Goal: Information Seeking & Learning: Learn about a topic

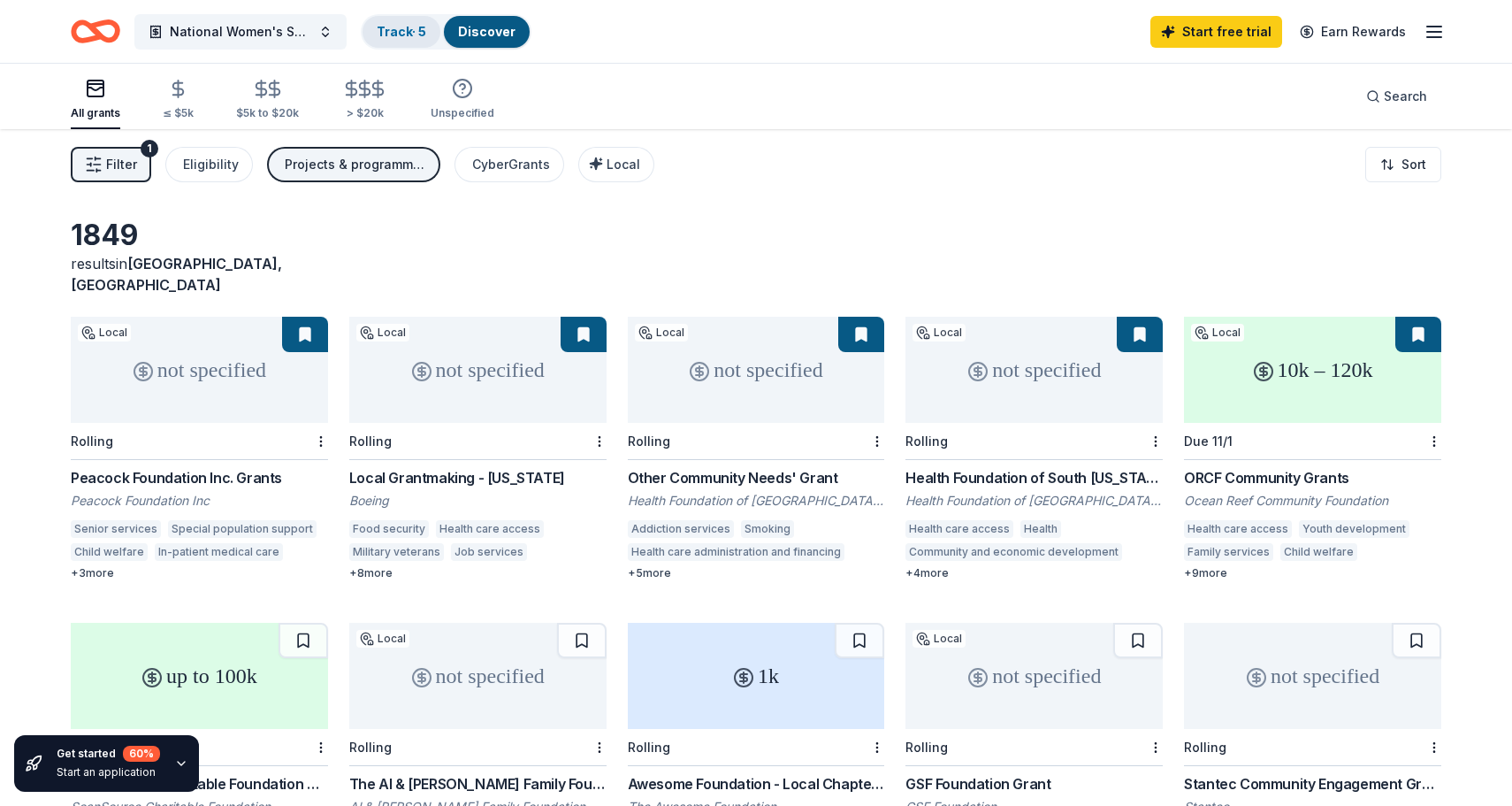
click at [397, 37] on link "Track · 5" at bounding box center [401, 32] width 50 height 15
click at [326, 37] on button "National Women's Shelter Network" at bounding box center [240, 32] width 212 height 36
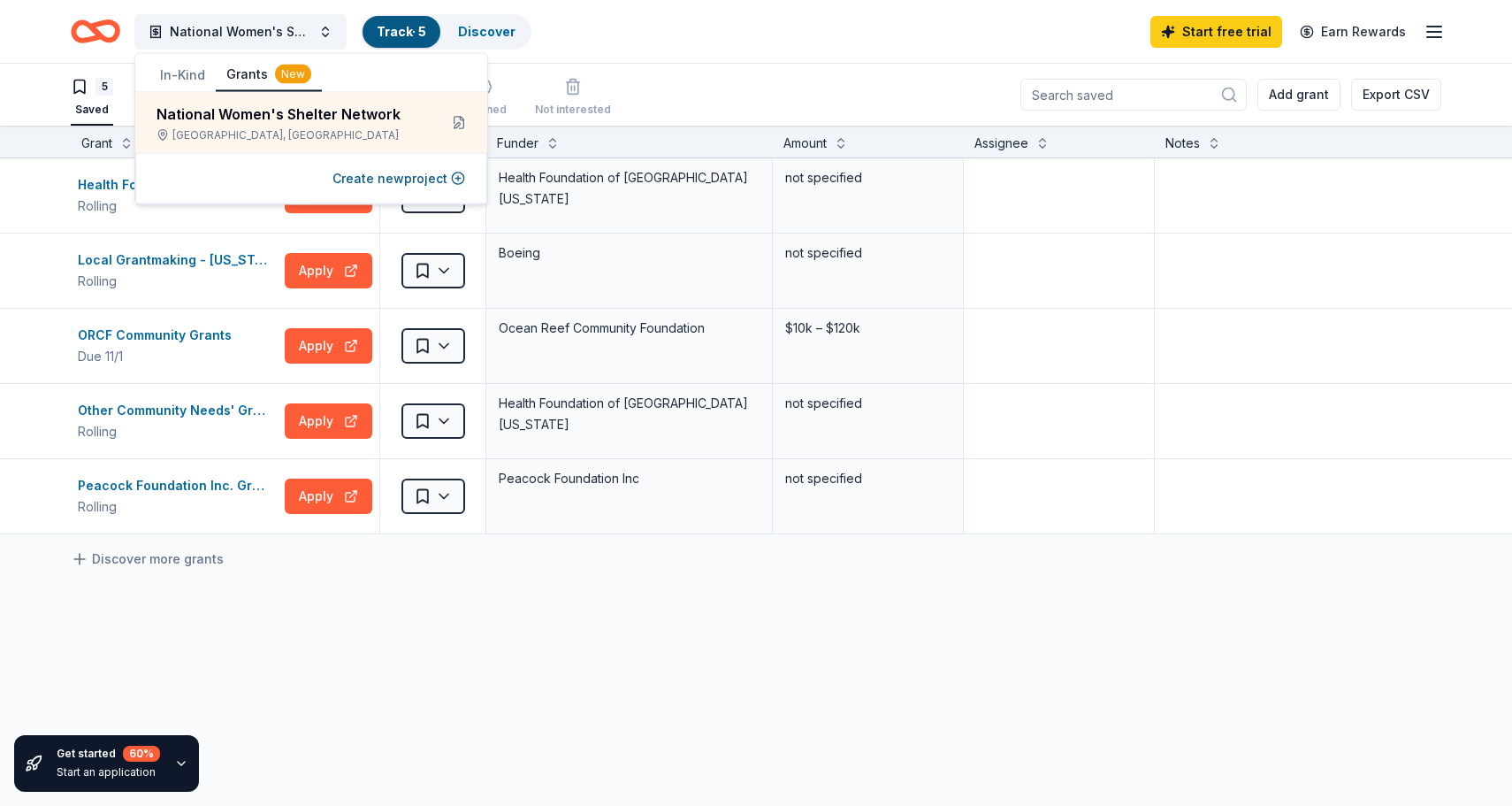
click at [652, 26] on div "National Women's Shelter Network Track · 5 Discover Start free trial Earn Rewar…" at bounding box center [756, 31] width 1371 height 41
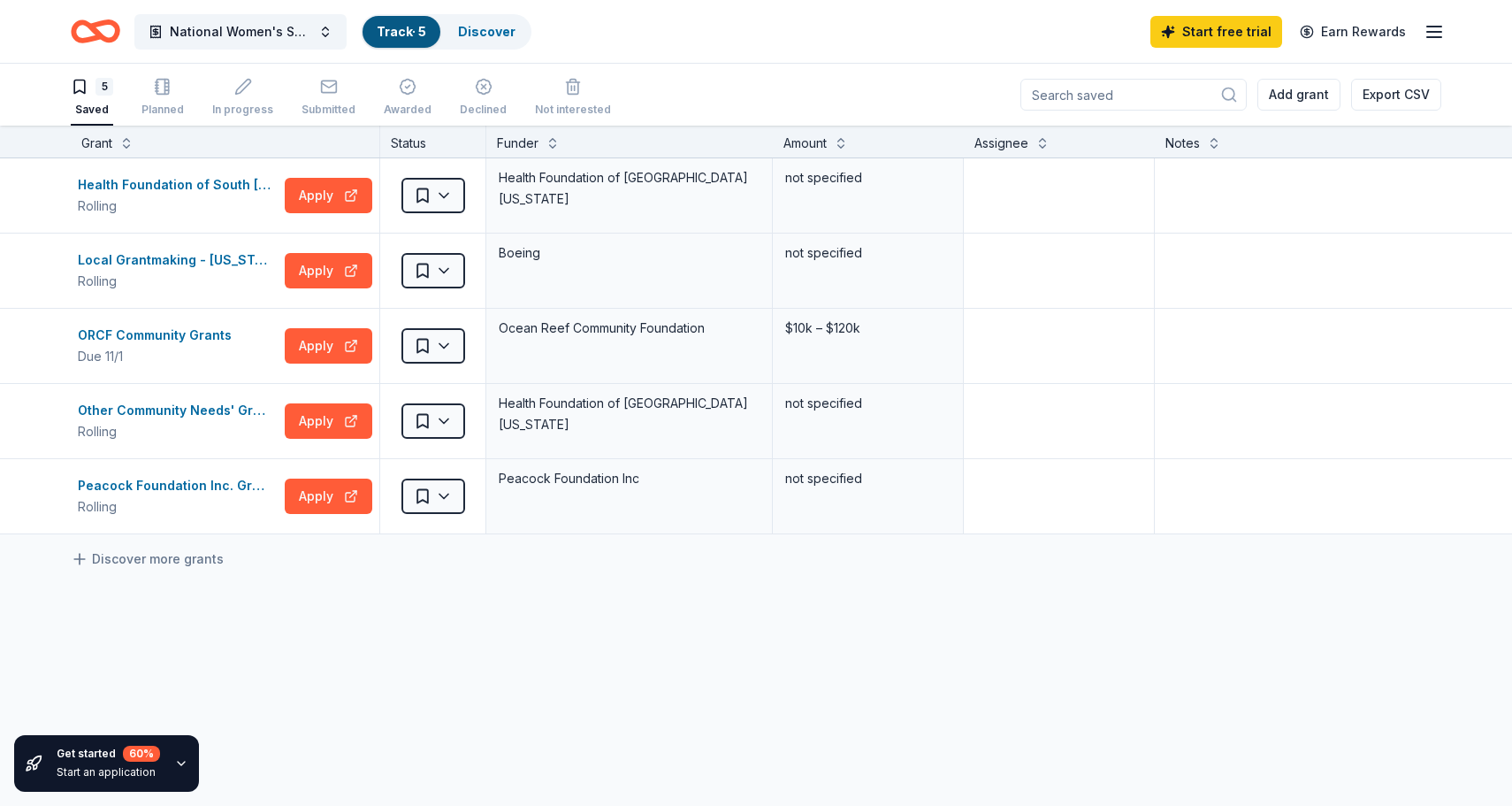
click at [93, 94] on div "5" at bounding box center [92, 86] width 42 height 18
click at [493, 26] on link "Discover" at bounding box center [487, 32] width 58 height 15
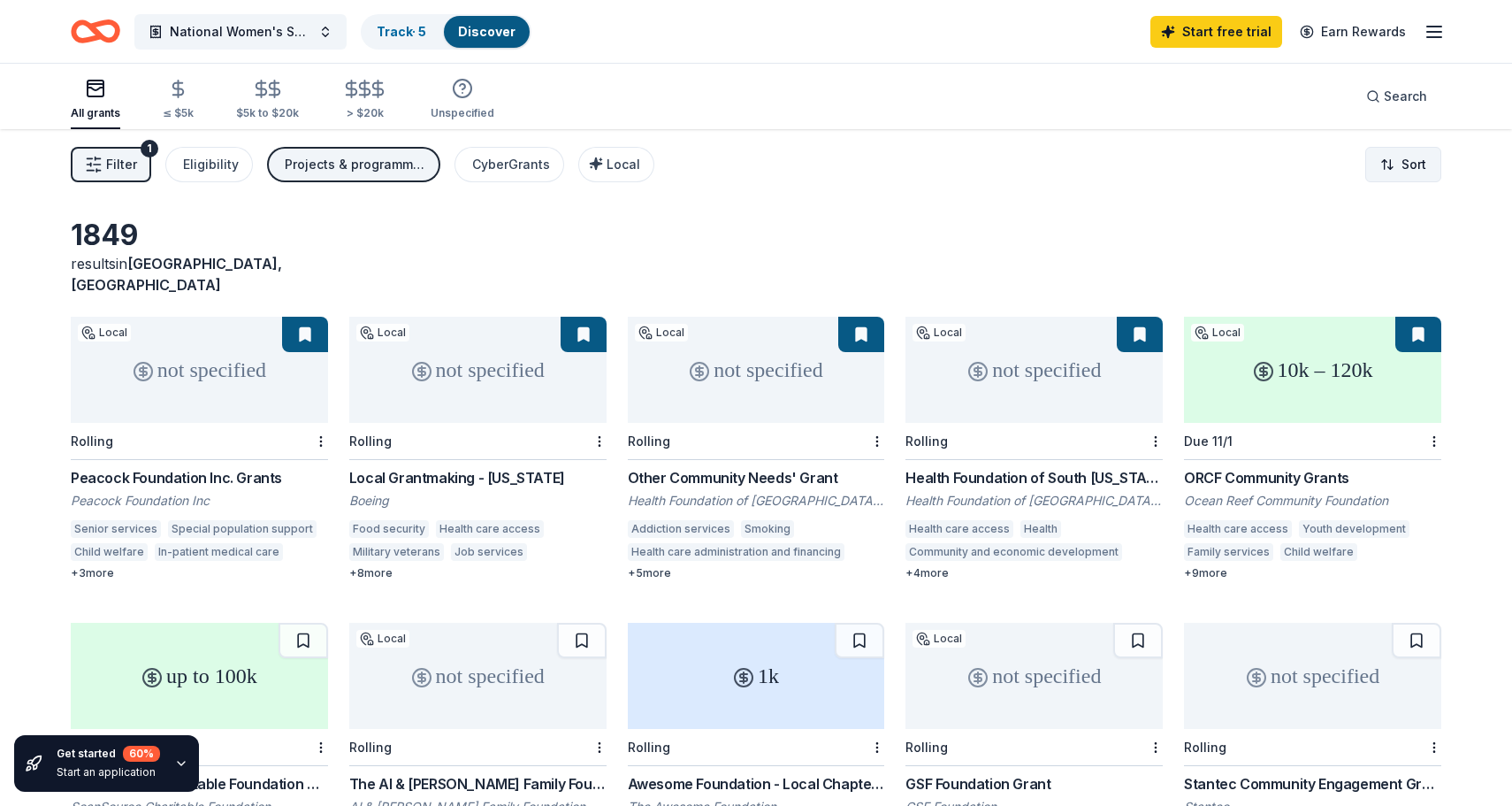
click at [1418, 161] on html "National Women's Shelter Network Track · 5 Discover Start free trial Earn Rewar…" at bounding box center [756, 403] width 1512 height 806
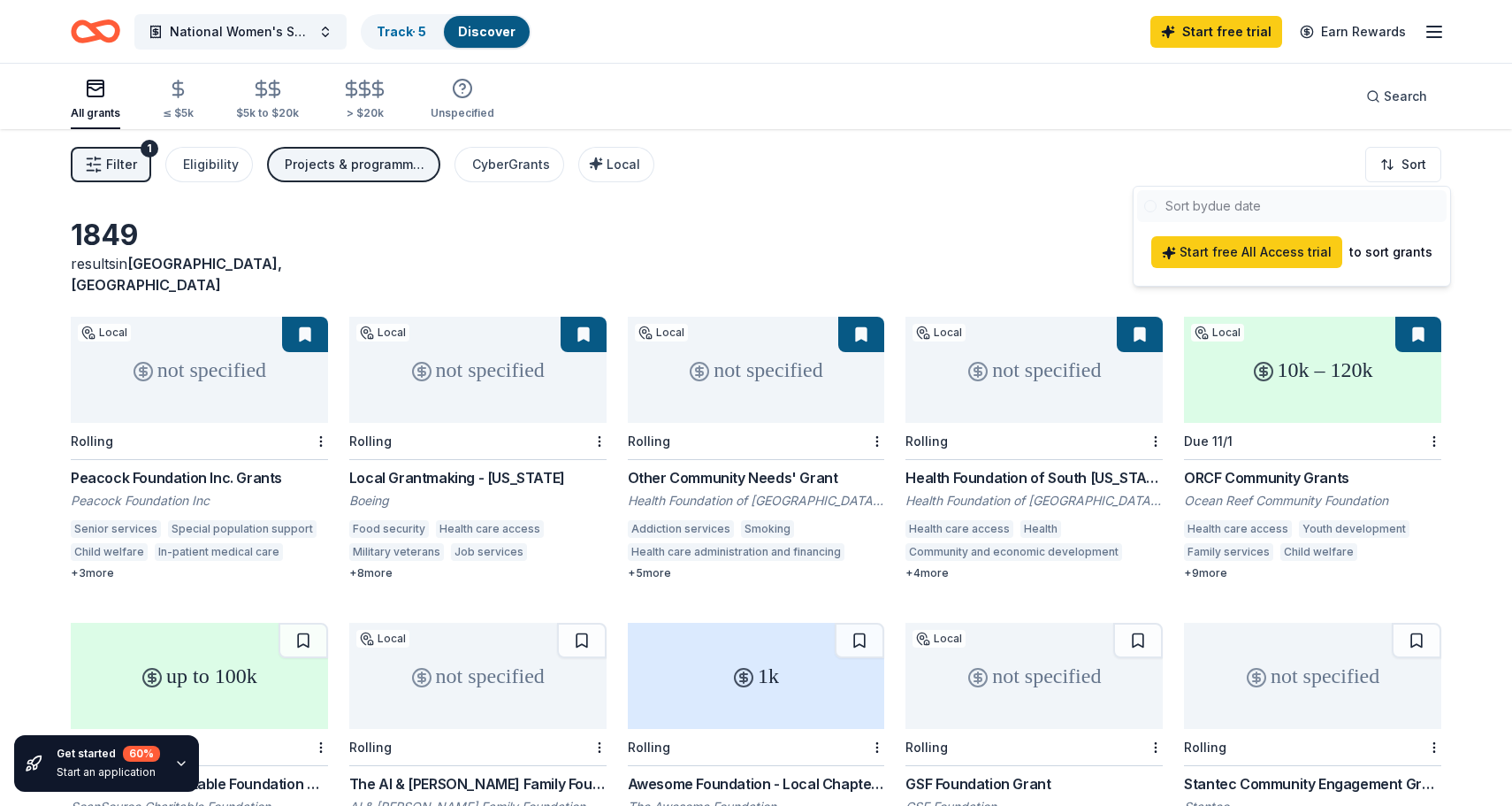
click at [1007, 196] on html "National Women's Shelter Network Track · 5 Discover Start free trial Earn Rewar…" at bounding box center [756, 403] width 1512 height 806
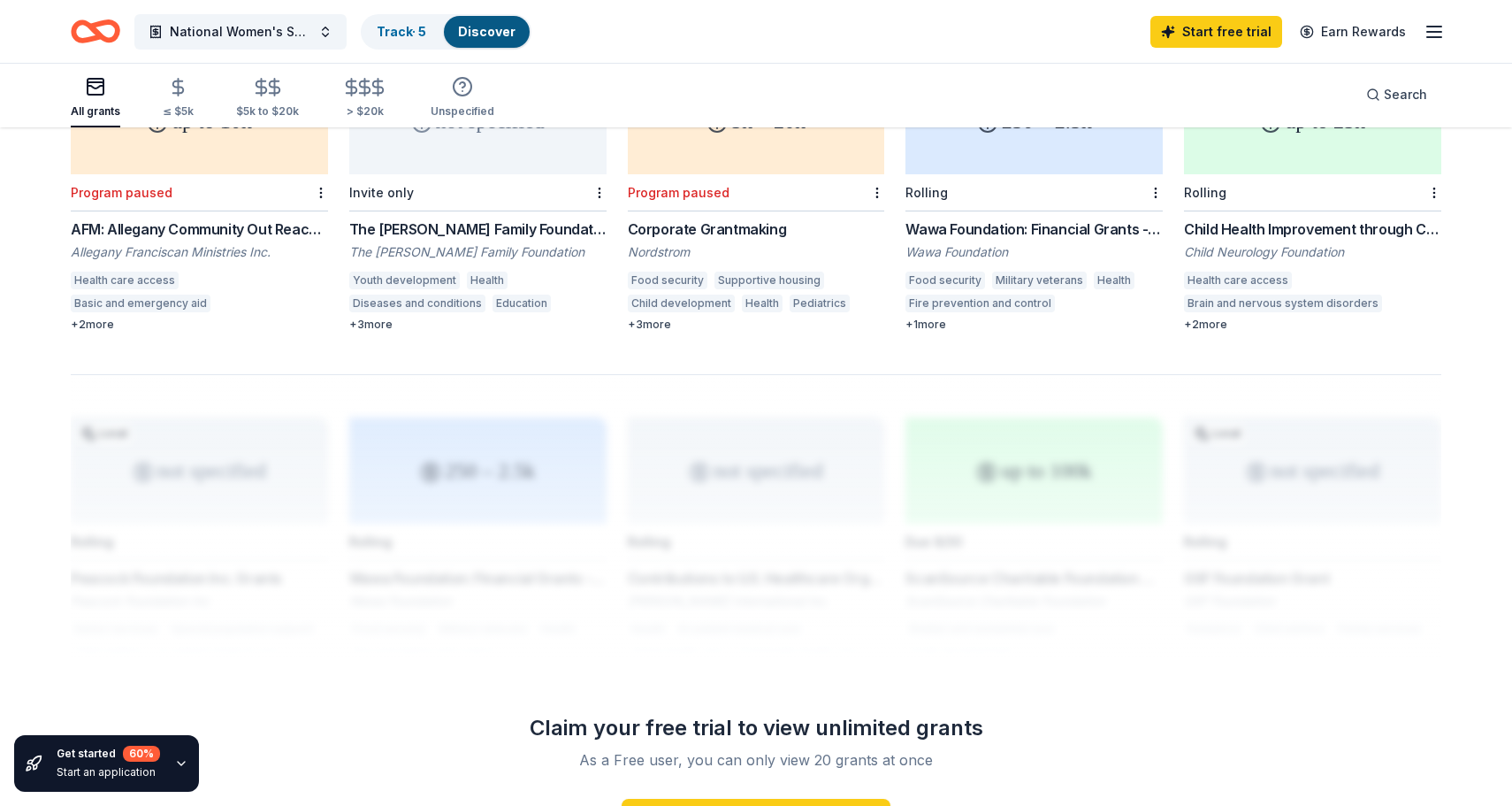
scroll to position [1426, 0]
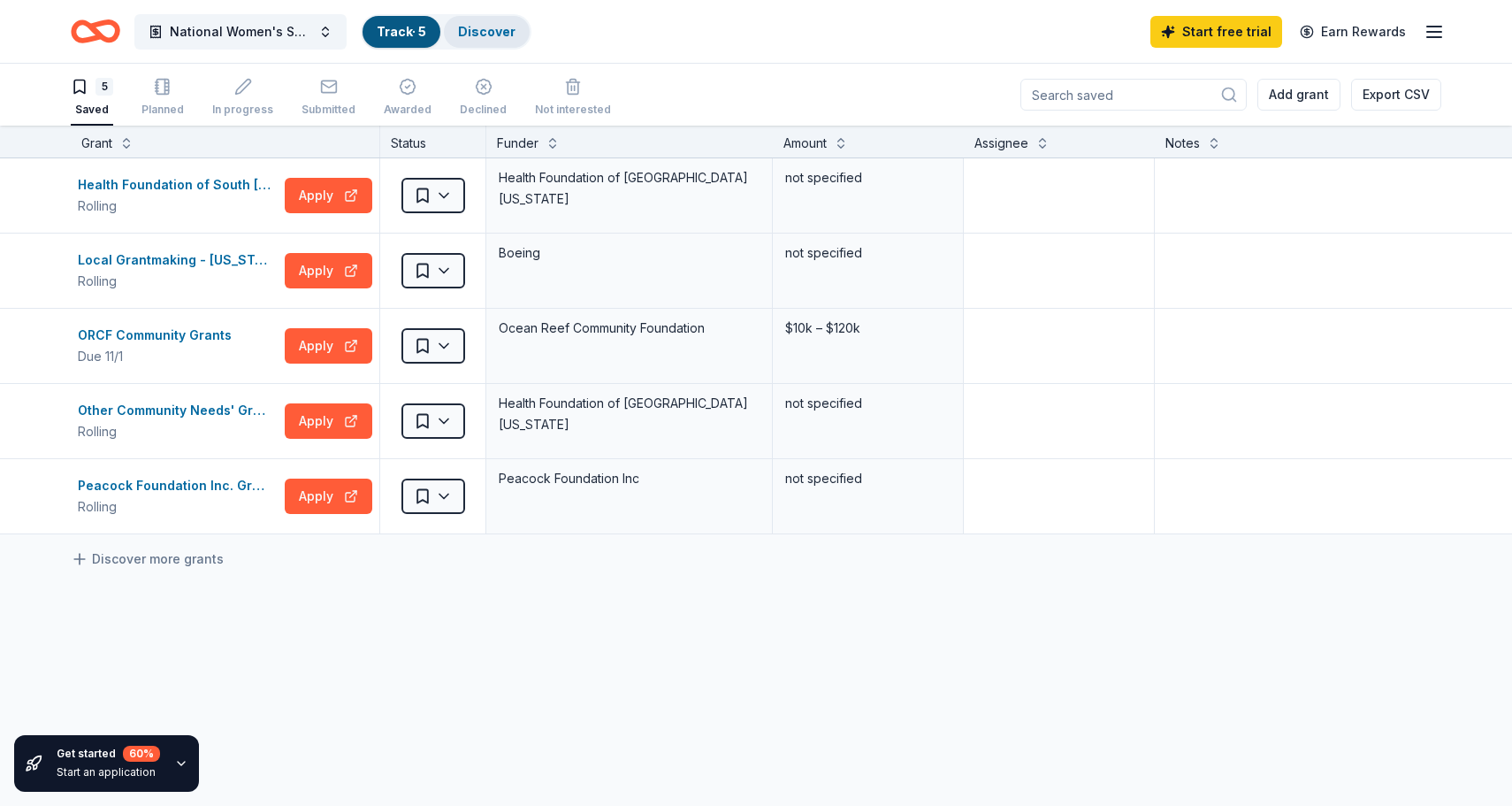
click at [490, 31] on link "Discover" at bounding box center [487, 32] width 58 height 15
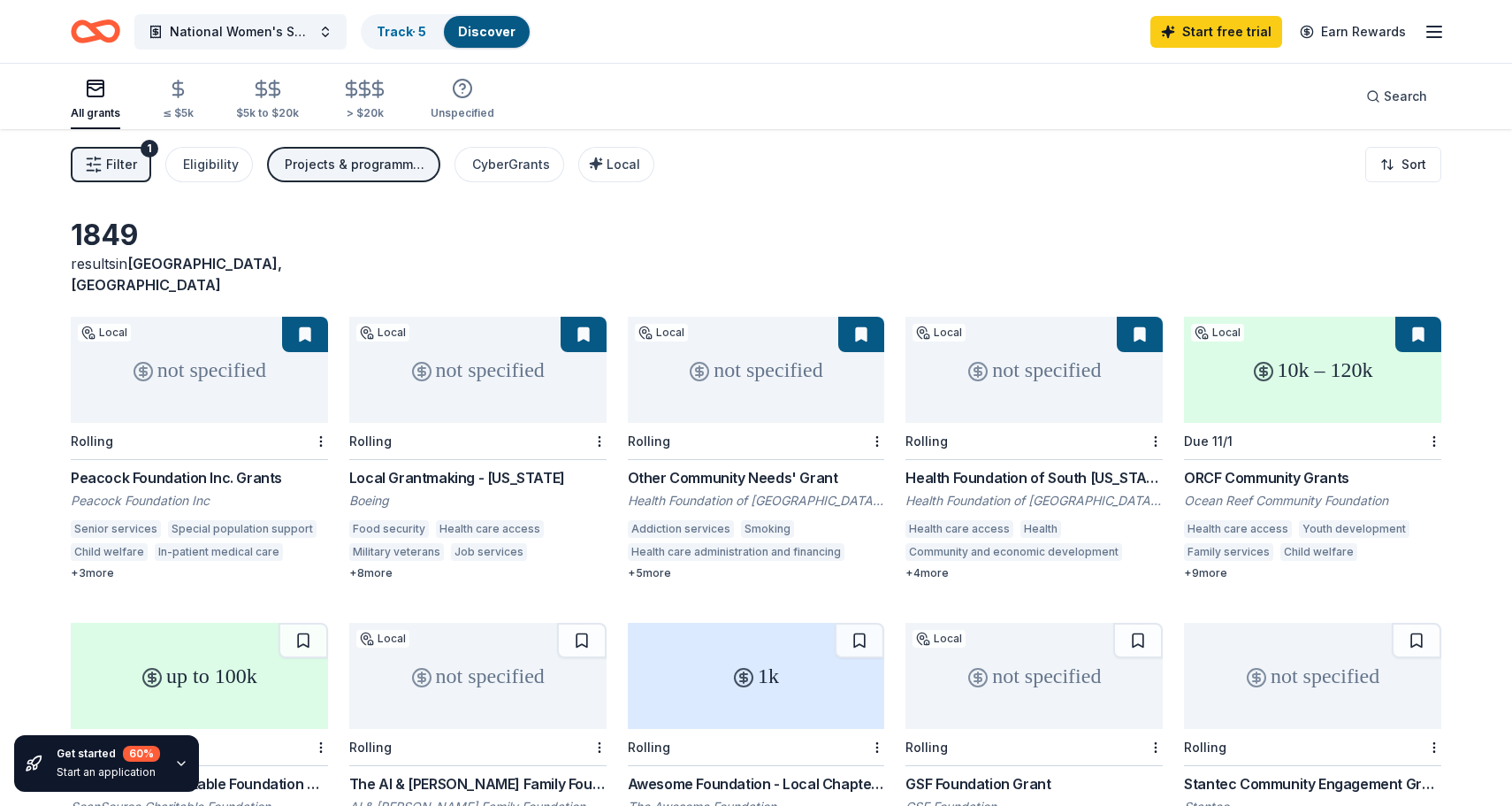
click at [107, 176] on button "Filter 1" at bounding box center [111, 165] width 80 height 36
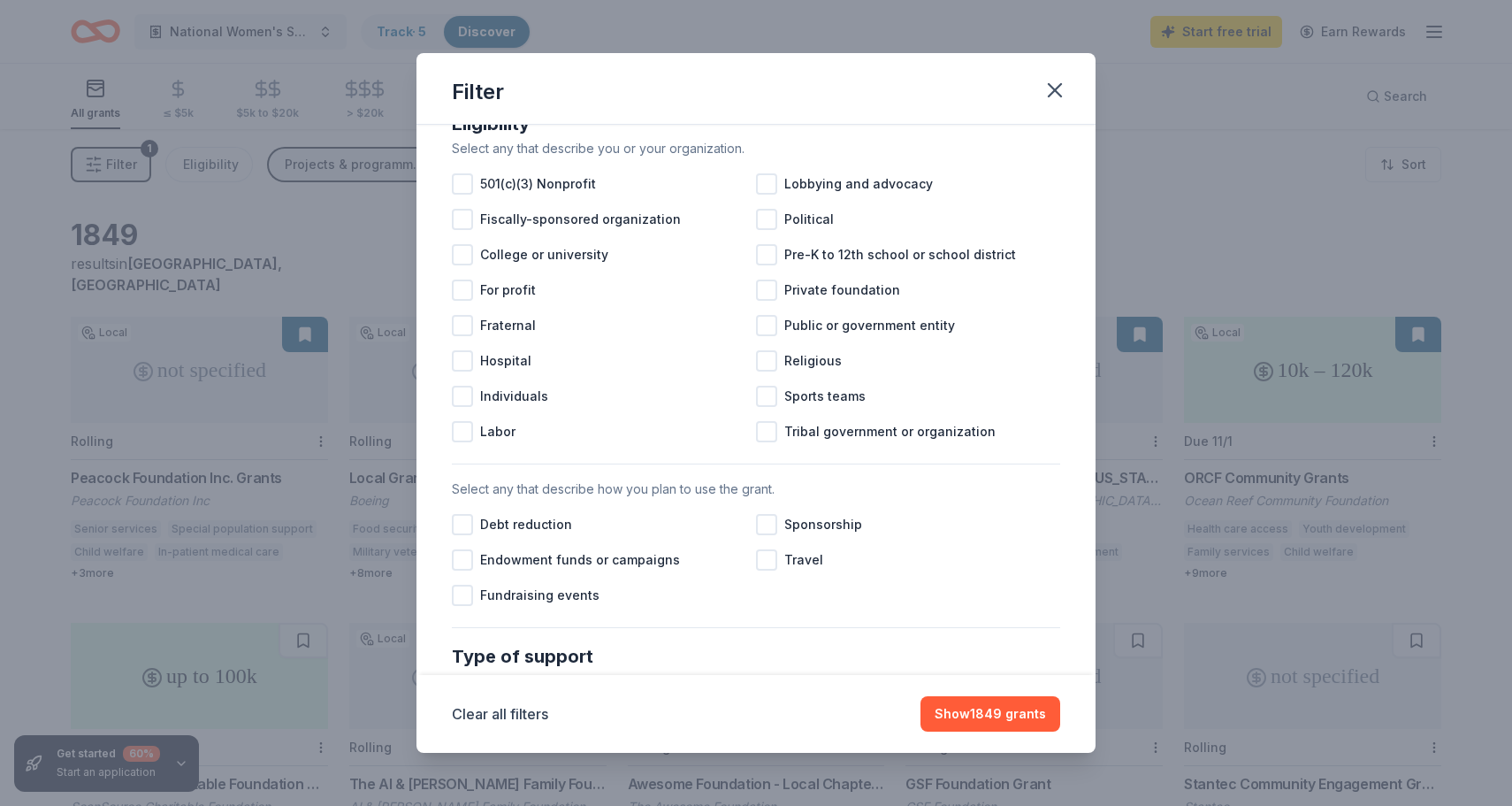
scroll to position [204, 0]
click at [464, 185] on div at bounding box center [463, 184] width 21 height 22
drag, startPoint x: 1013, startPoint y: 719, endPoint x: 1021, endPoint y: 710, distance: 12.0
click at [1013, 719] on button "Show 1359 grants" at bounding box center [991, 714] width 138 height 36
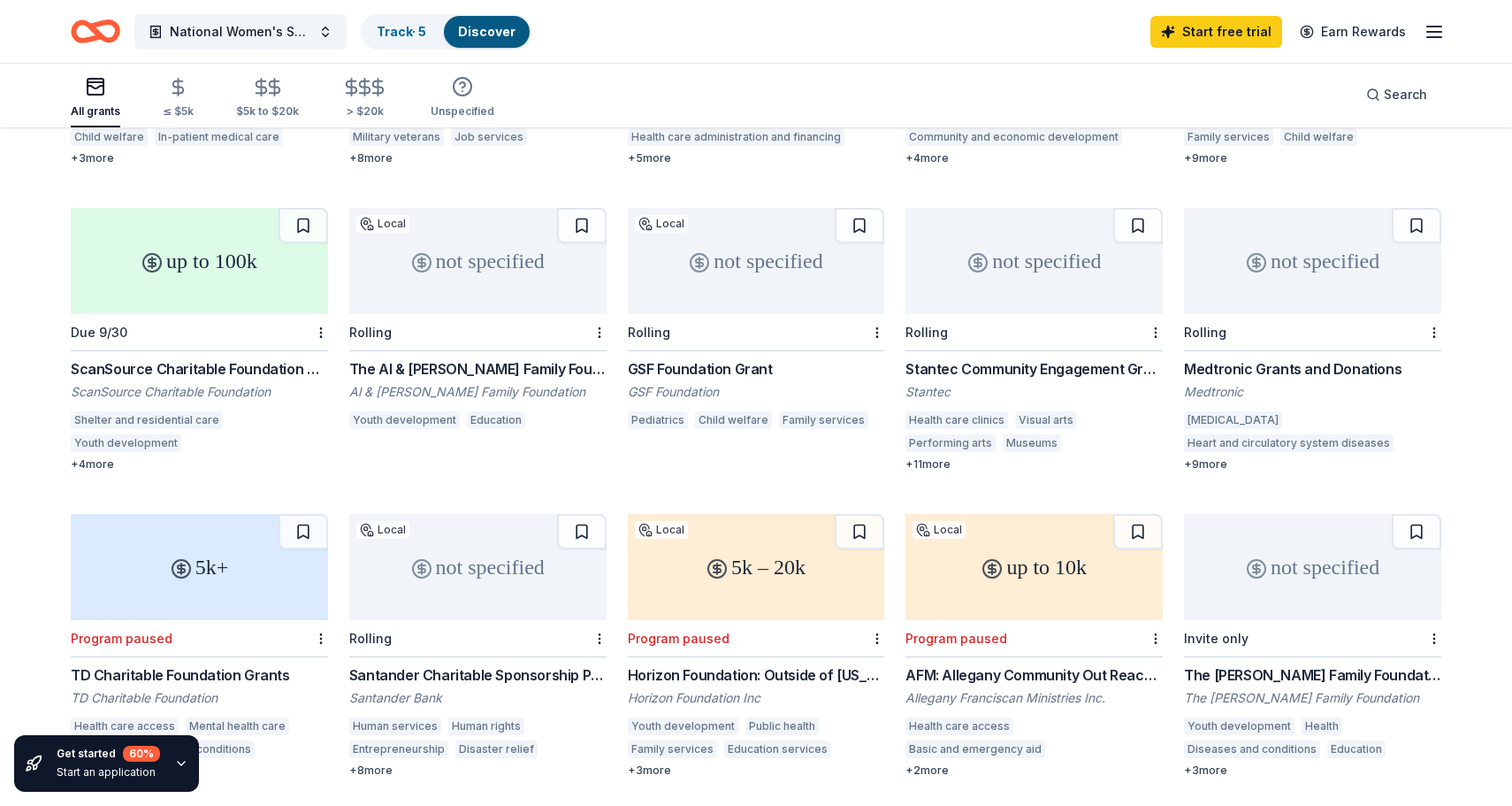
scroll to position [417, 0]
click at [533, 356] on div "The Al & Jane Nahmad Family Foundation Grant" at bounding box center [478, 367] width 257 height 22
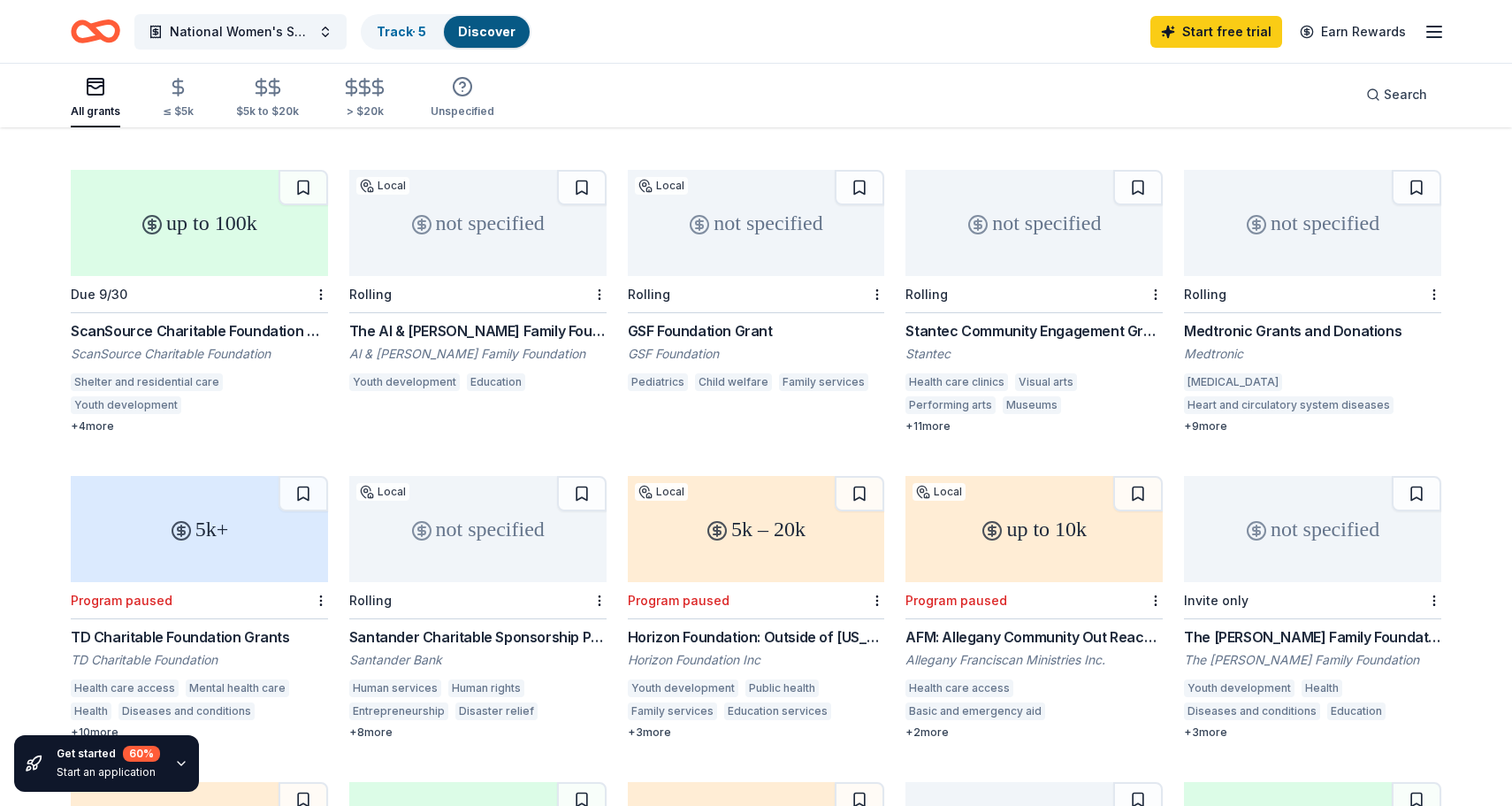
scroll to position [434, 0]
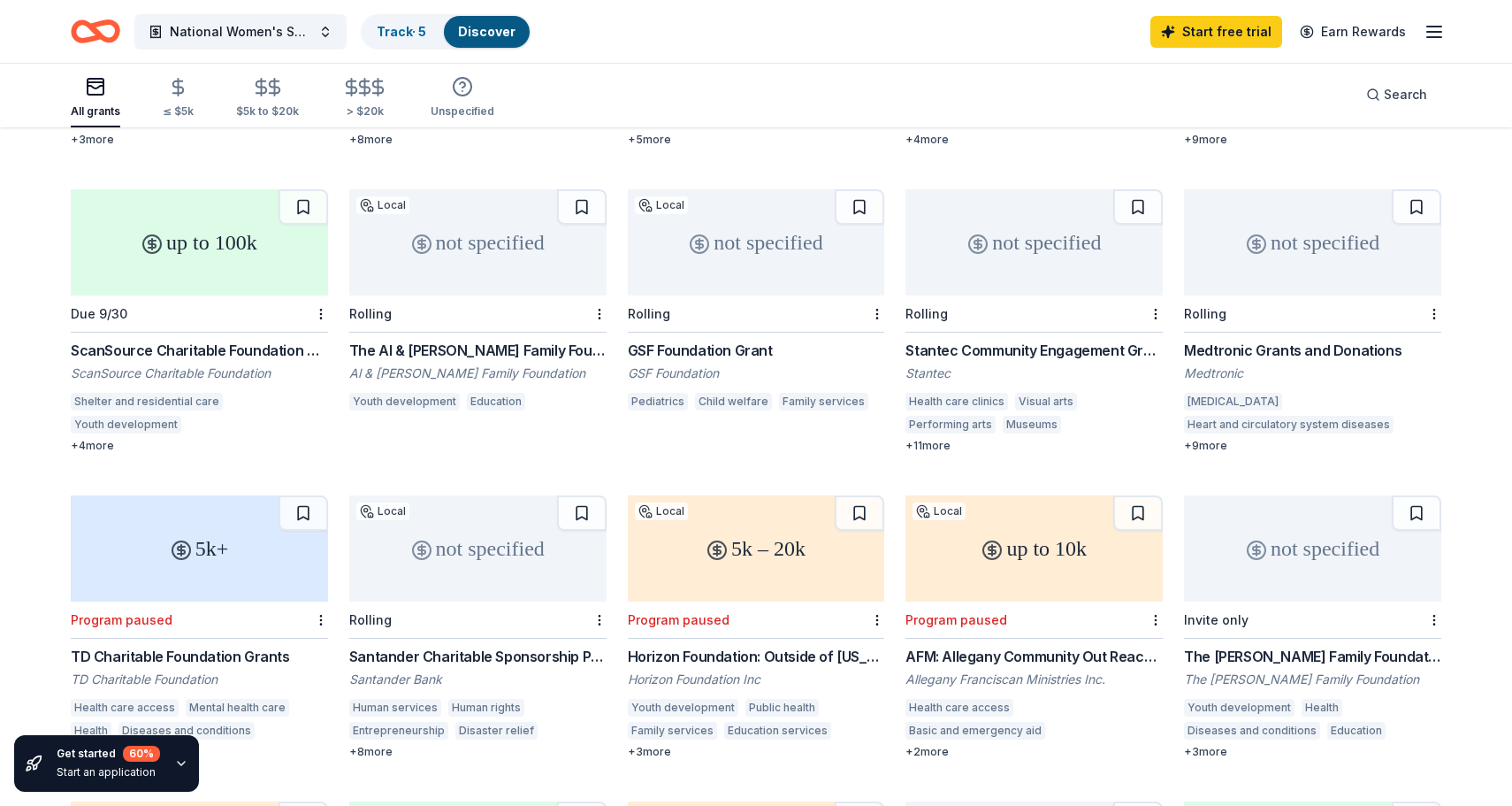
click at [994, 339] on div "Stantec Community Engagement Grant" at bounding box center [1034, 350] width 257 height 22
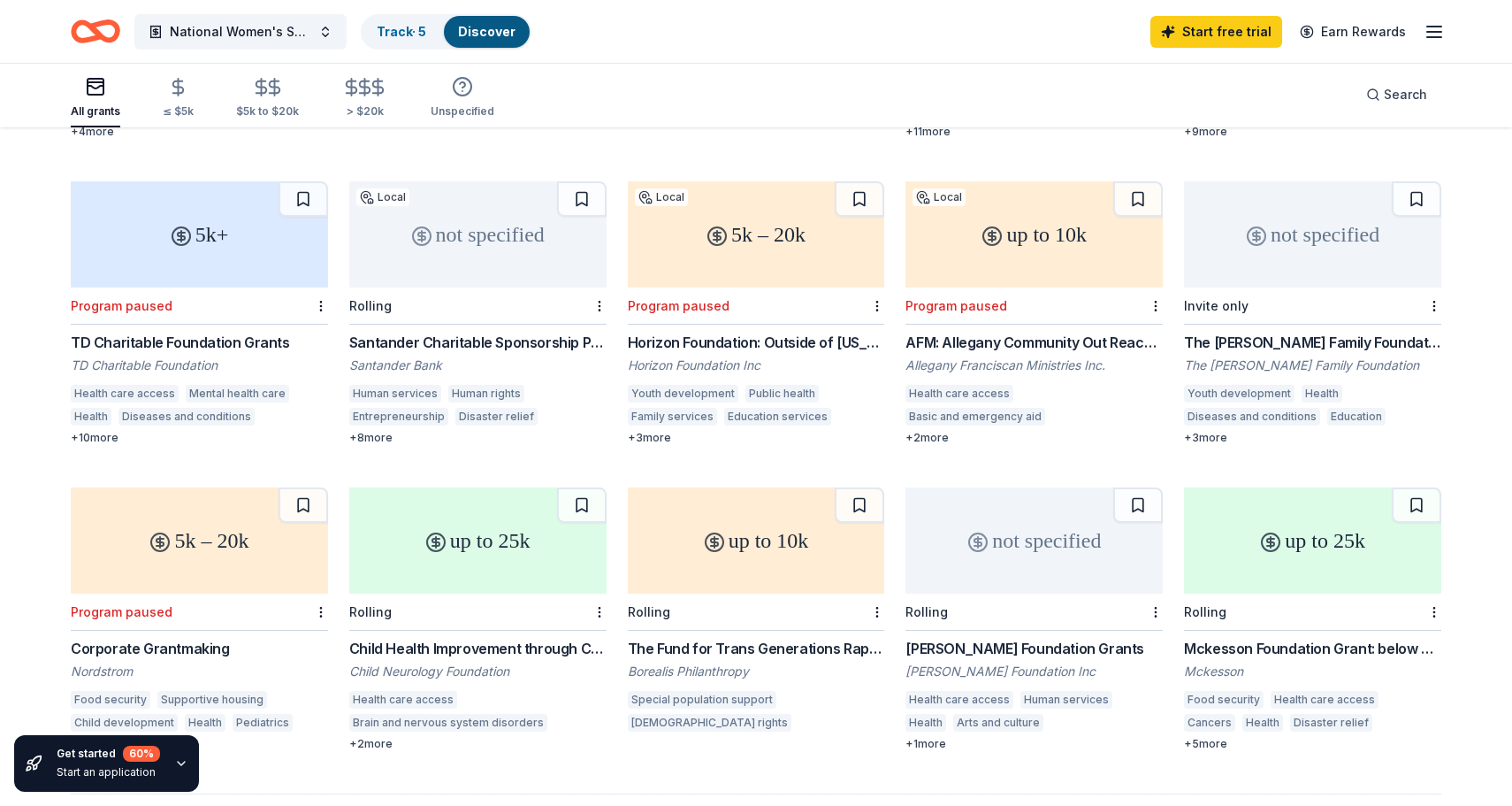
scroll to position [746, 0]
click at [1343, 334] on div "The [PERSON_NAME] Family Foundation Grant" at bounding box center [1312, 344] width 257 height 22
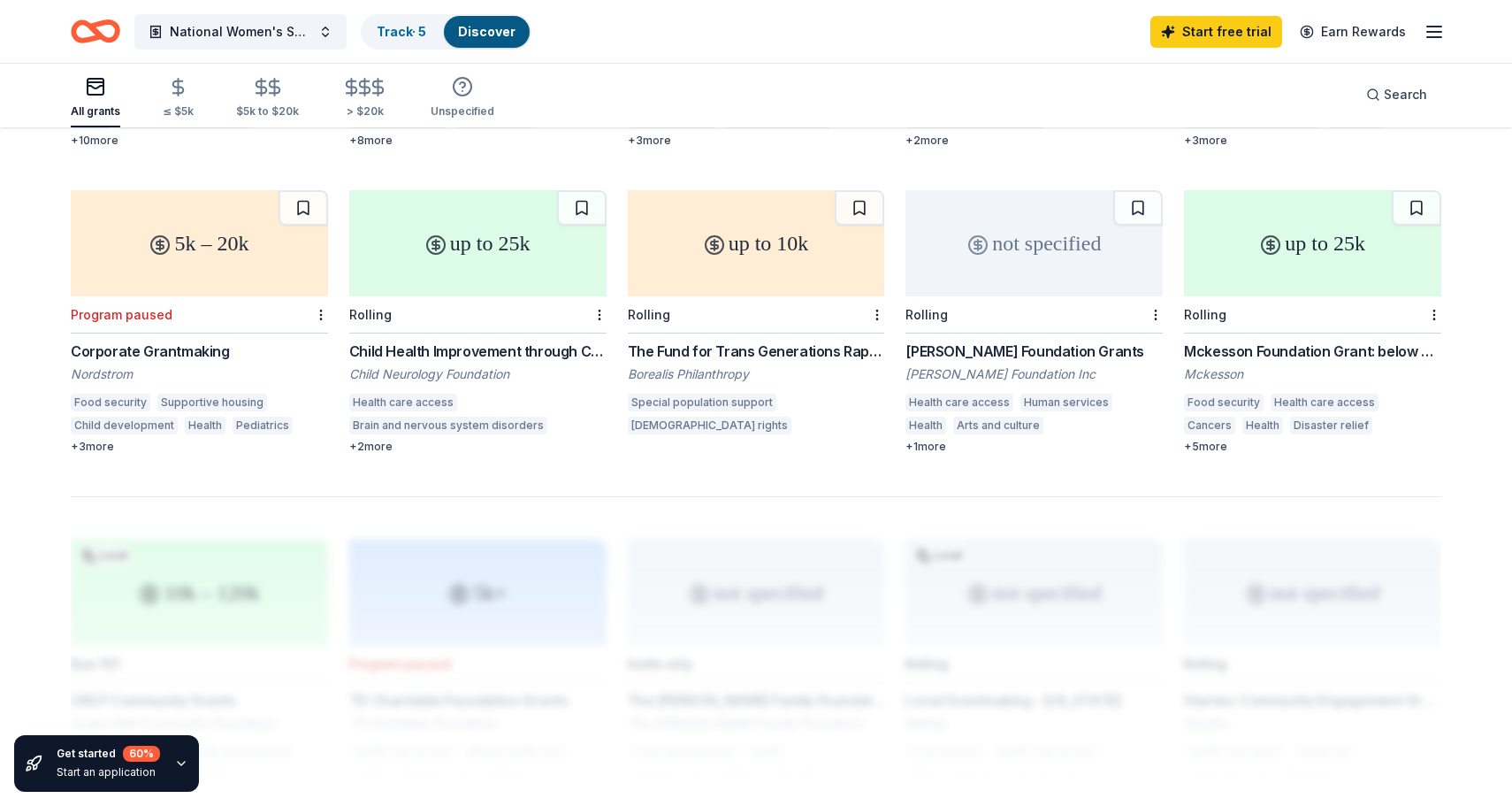
scroll to position [1046, 0]
click at [786, 339] on div "The Fund for Trans Generations Rapid Response Fund" at bounding box center [756, 350] width 257 height 22
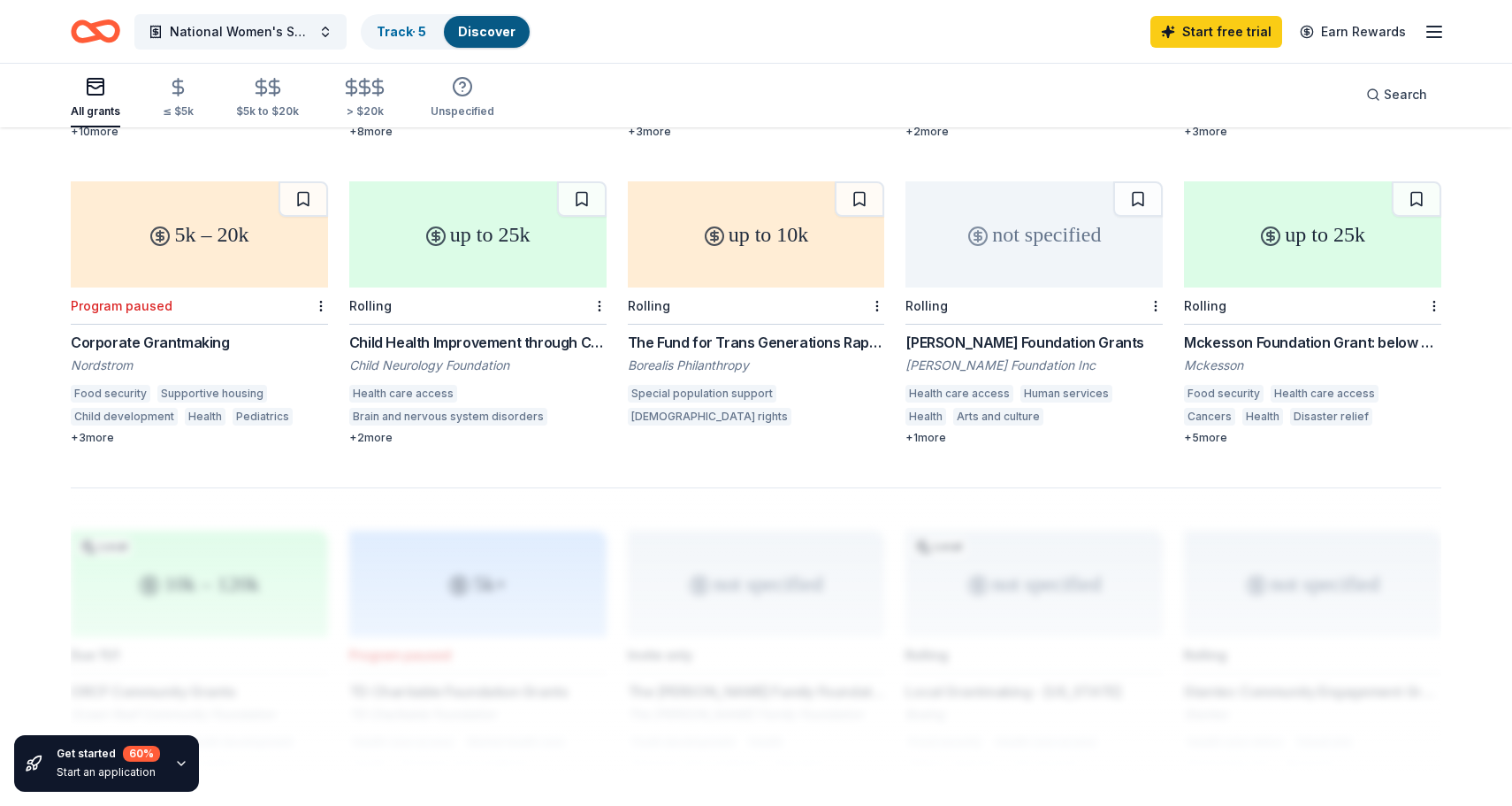
click at [1031, 332] on div "A. O. Smith Foundation Grants" at bounding box center [1034, 342] width 257 height 22
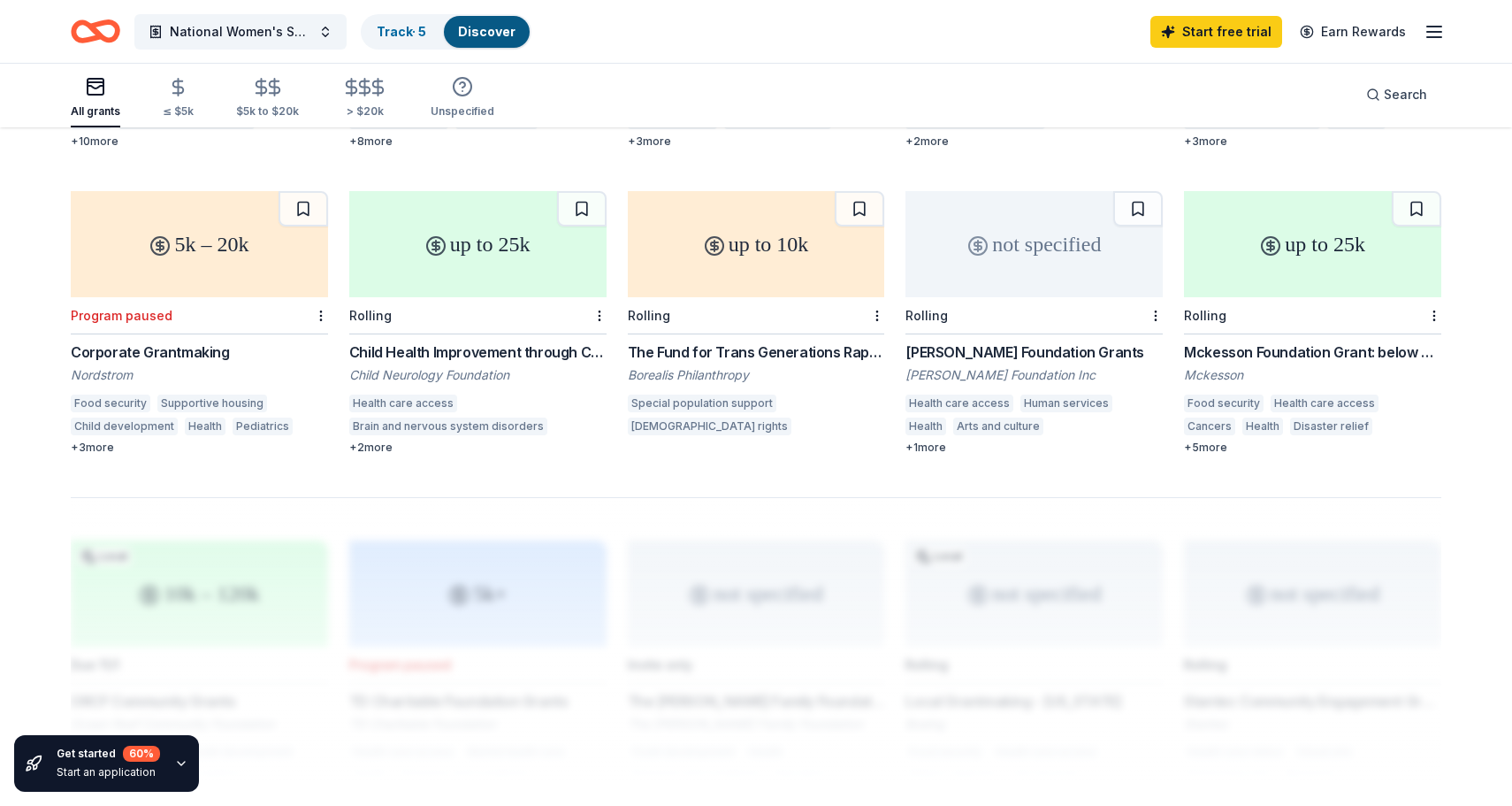
click at [1289, 341] on div "Mckesson Foundation Grant: below $25,000" at bounding box center [1312, 352] width 257 height 22
